Goal: Task Accomplishment & Management: Manage account settings

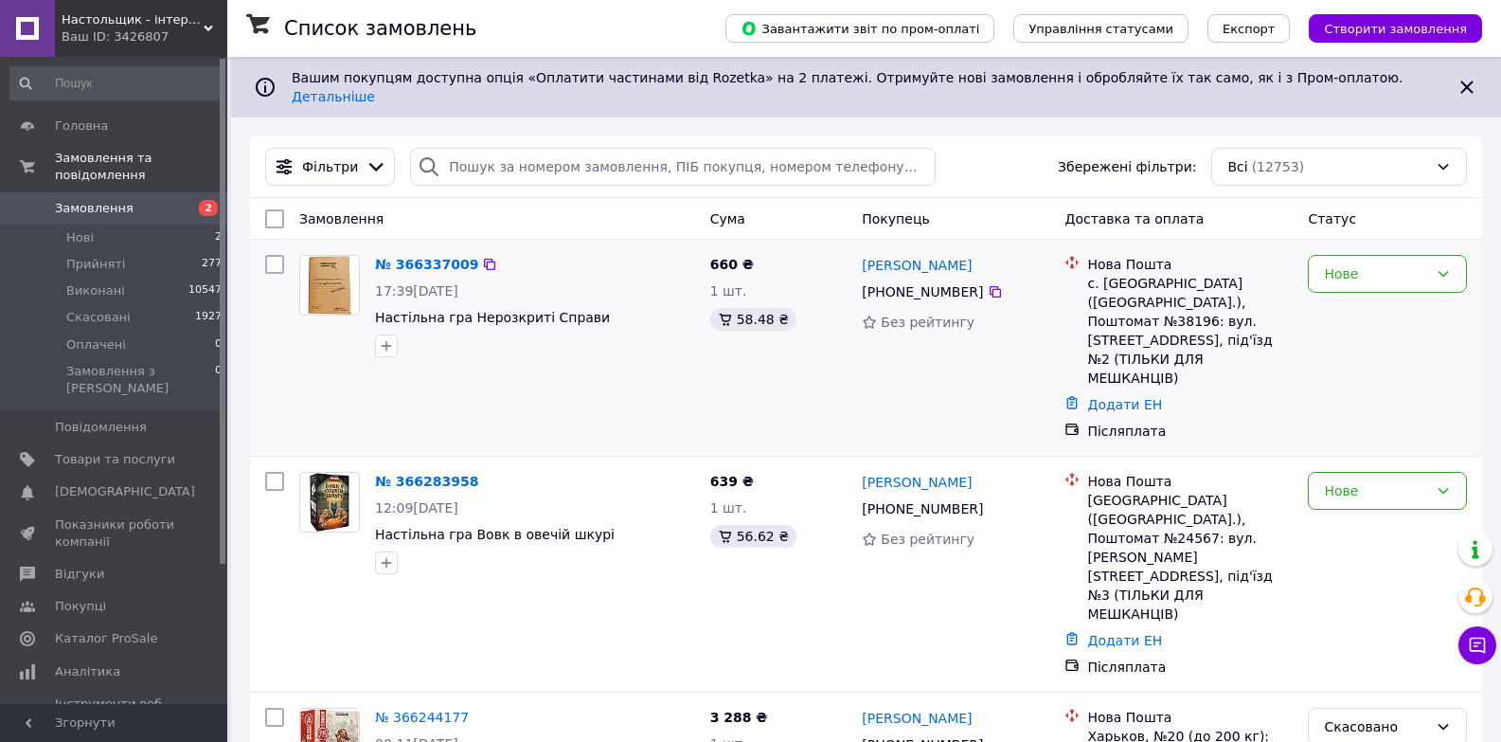
scroll to position [189, 0]
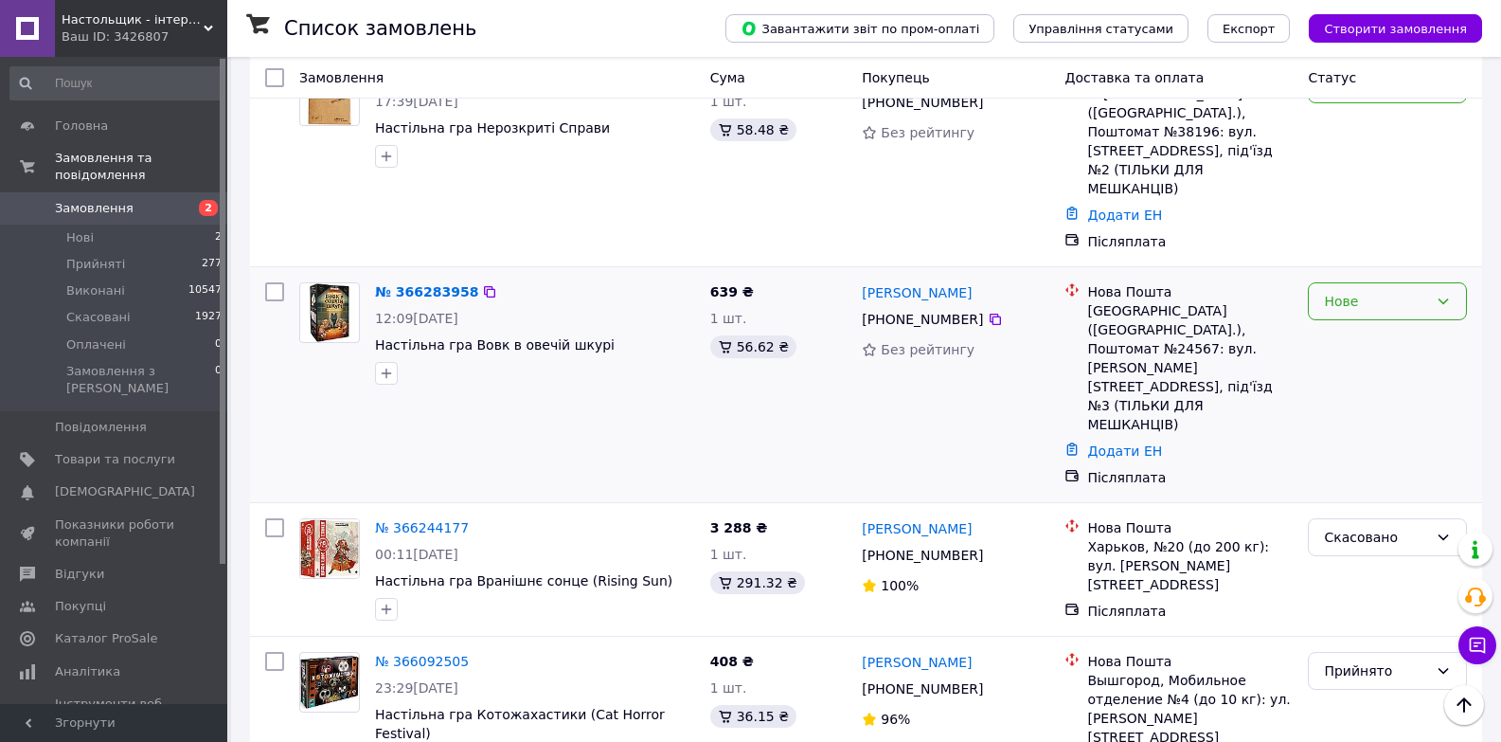
click at [1380, 282] on div "Нове" at bounding box center [1387, 301] width 159 height 38
click at [1362, 294] on li "Прийнято" at bounding box center [1387, 290] width 157 height 34
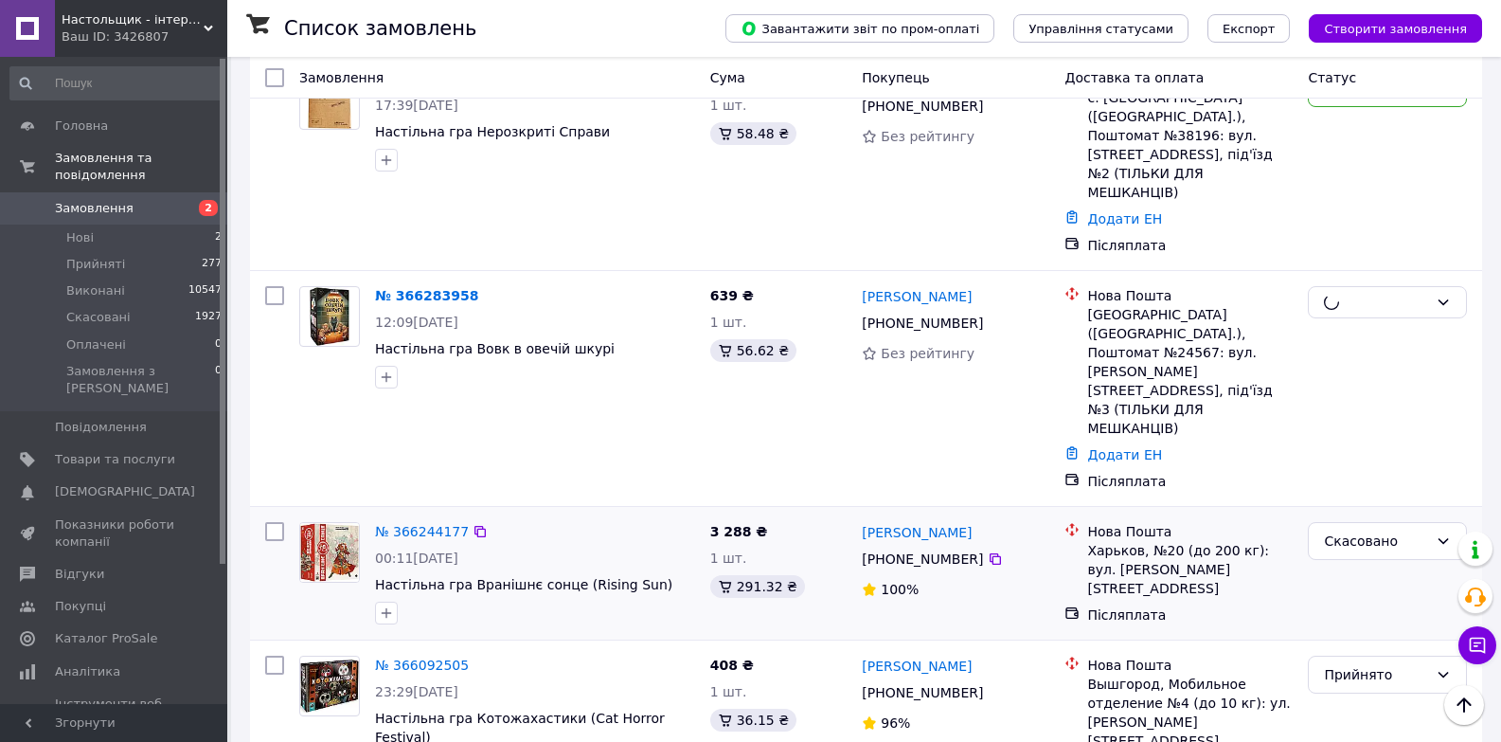
scroll to position [0, 0]
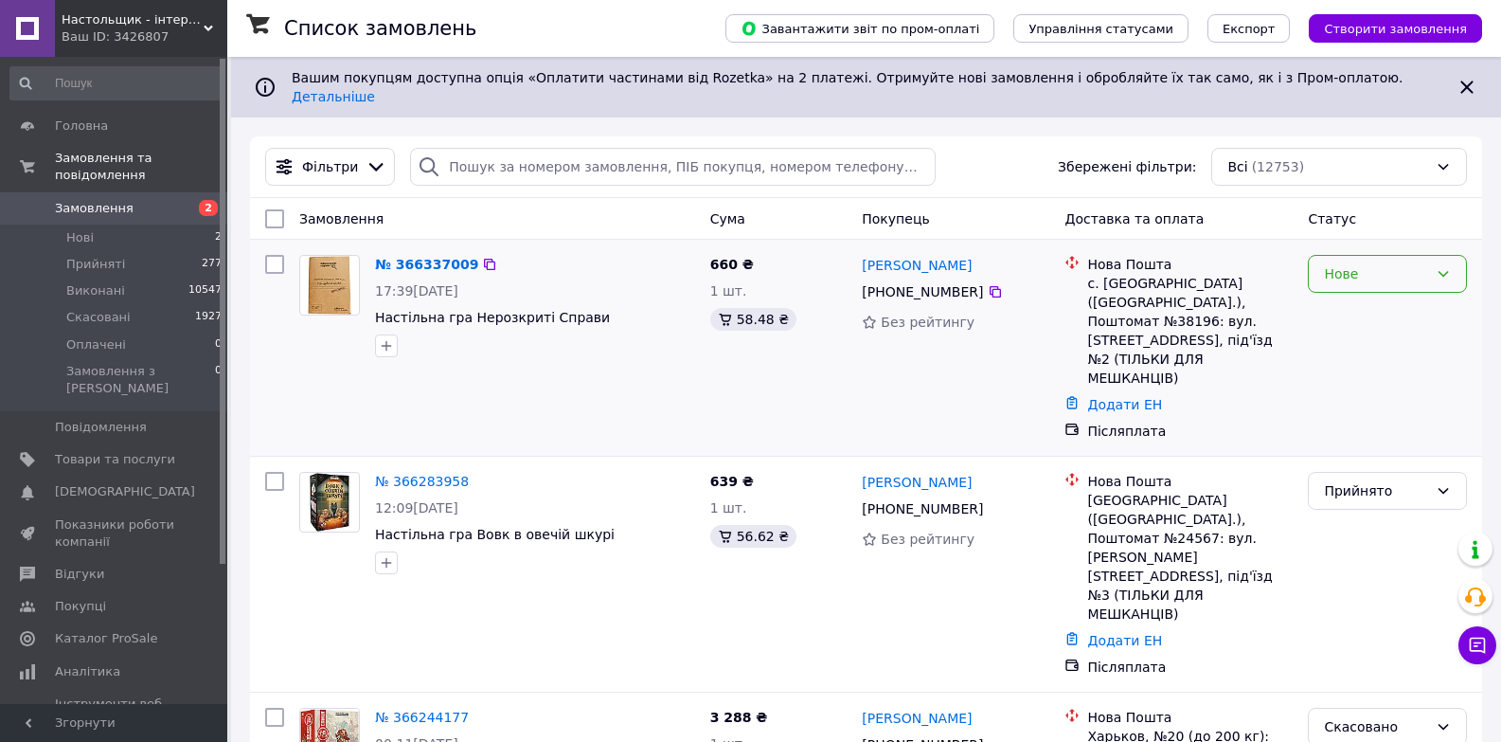
click at [1375, 255] on div "Нове" at bounding box center [1387, 274] width 159 height 38
click at [1357, 294] on li "Прийнято" at bounding box center [1387, 300] width 157 height 34
click at [72, 630] on span "Каталог ProSale" at bounding box center [106, 638] width 102 height 17
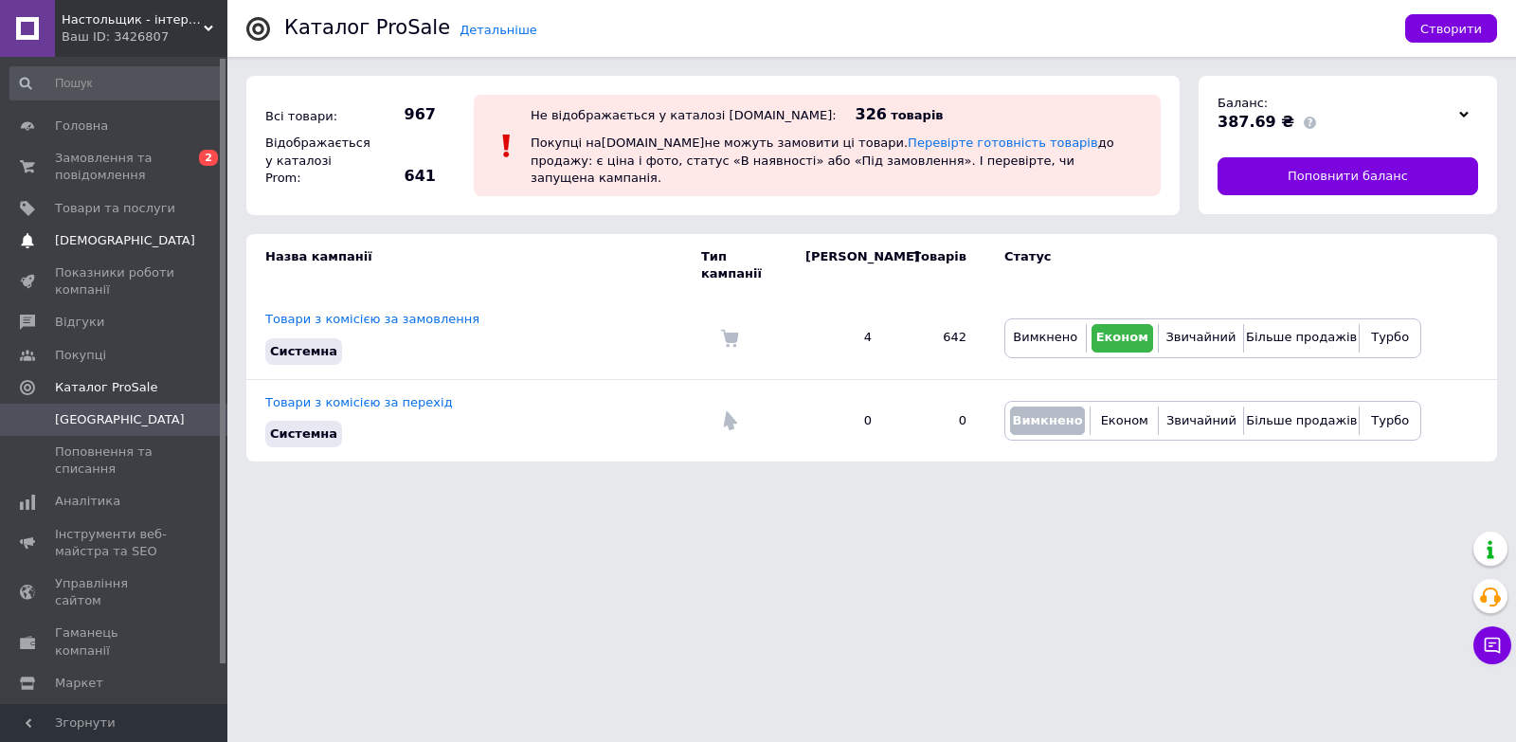
click at [75, 238] on span "[DEMOGRAPHIC_DATA]" at bounding box center [125, 240] width 140 height 17
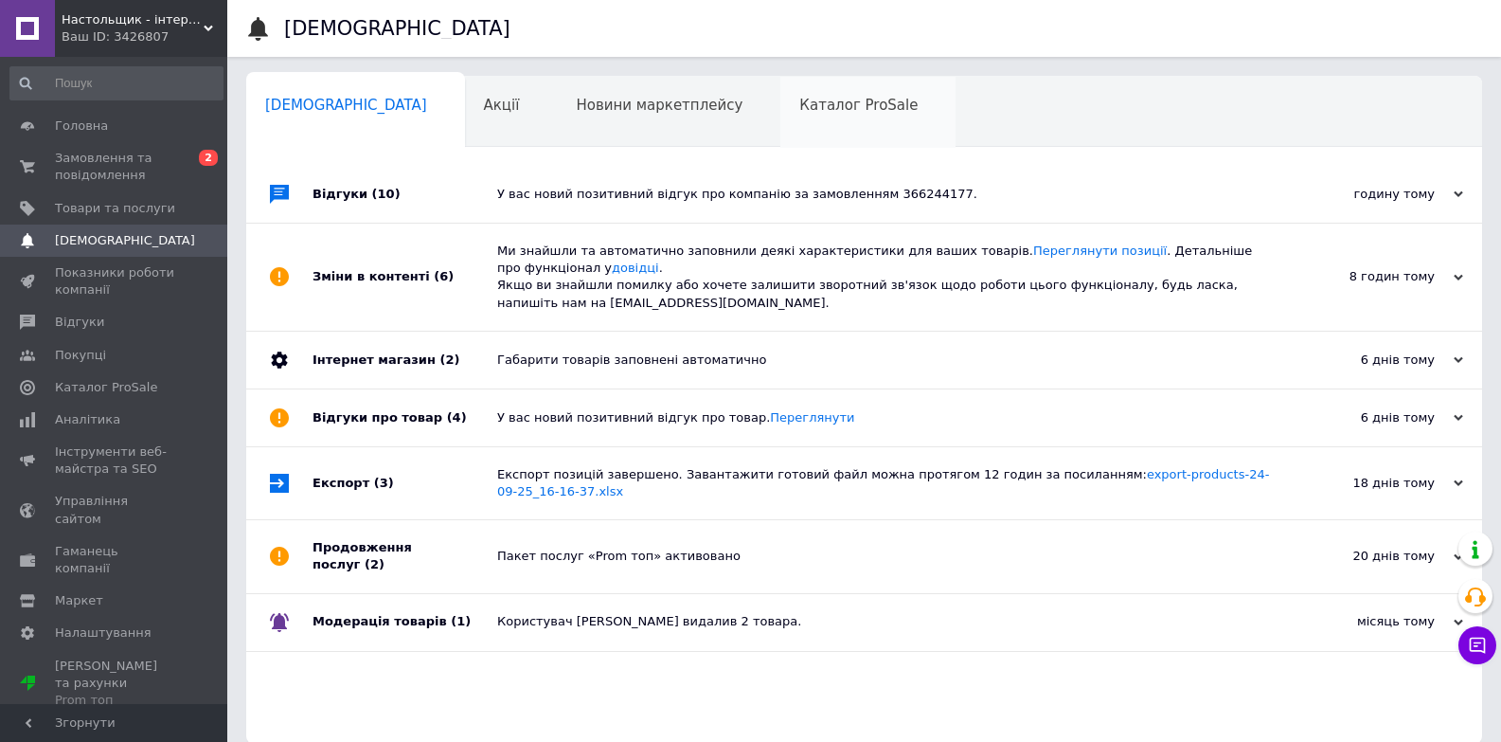
click at [800, 101] on span "Каталог ProSale" at bounding box center [859, 105] width 118 height 17
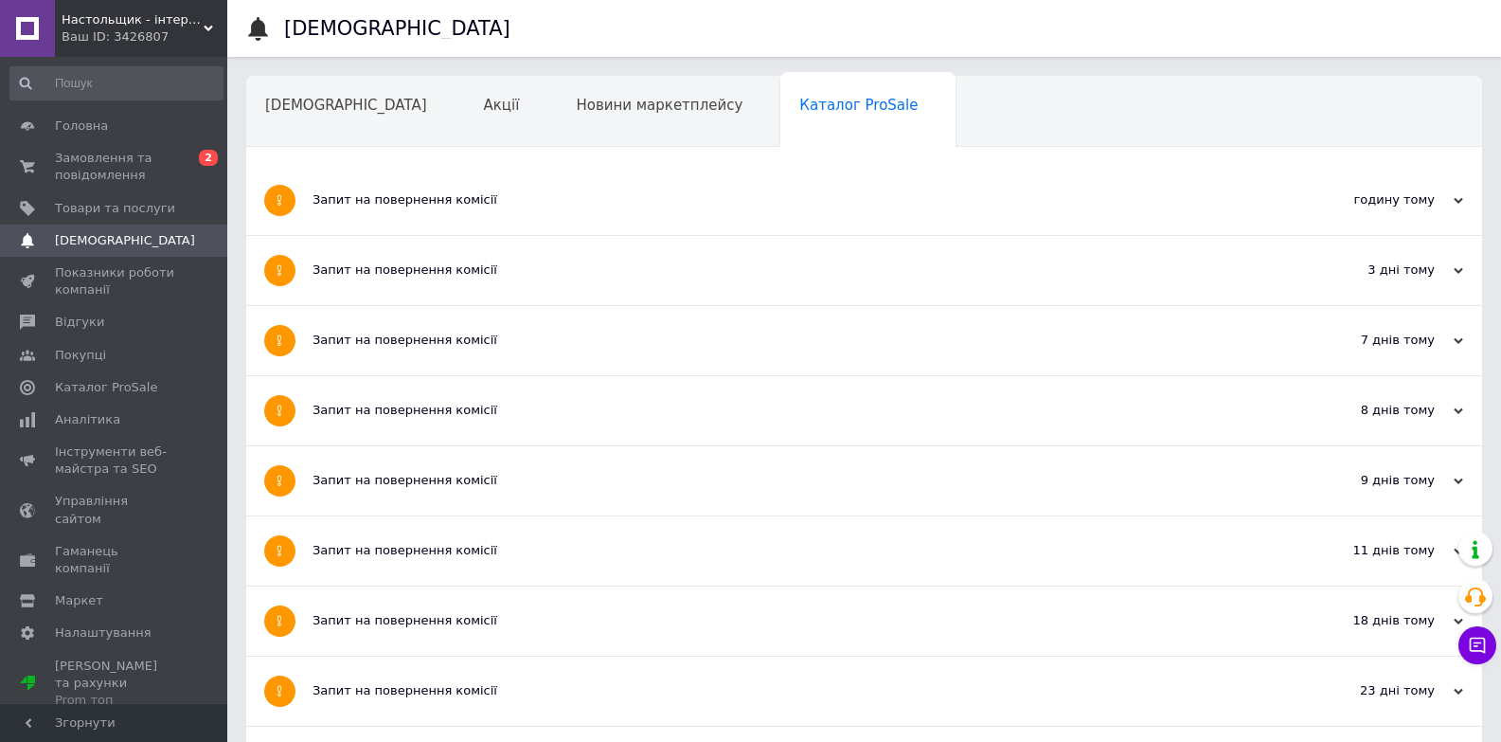
click at [383, 177] on div "Запит на повернення комісії" at bounding box center [794, 200] width 962 height 69
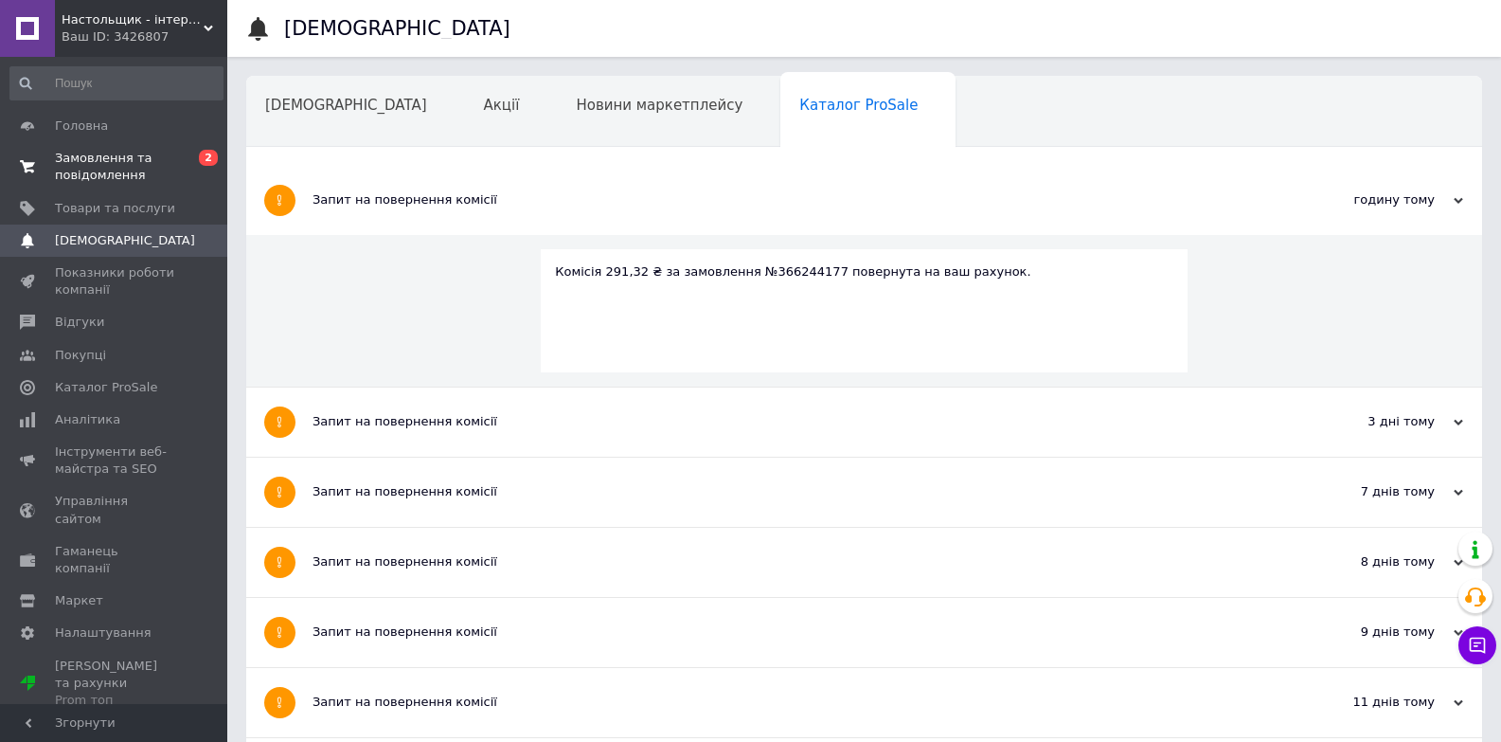
click at [92, 164] on span "Замовлення та повідомлення" at bounding box center [115, 167] width 120 height 34
